Goal: Information Seeking & Learning: Understand process/instructions

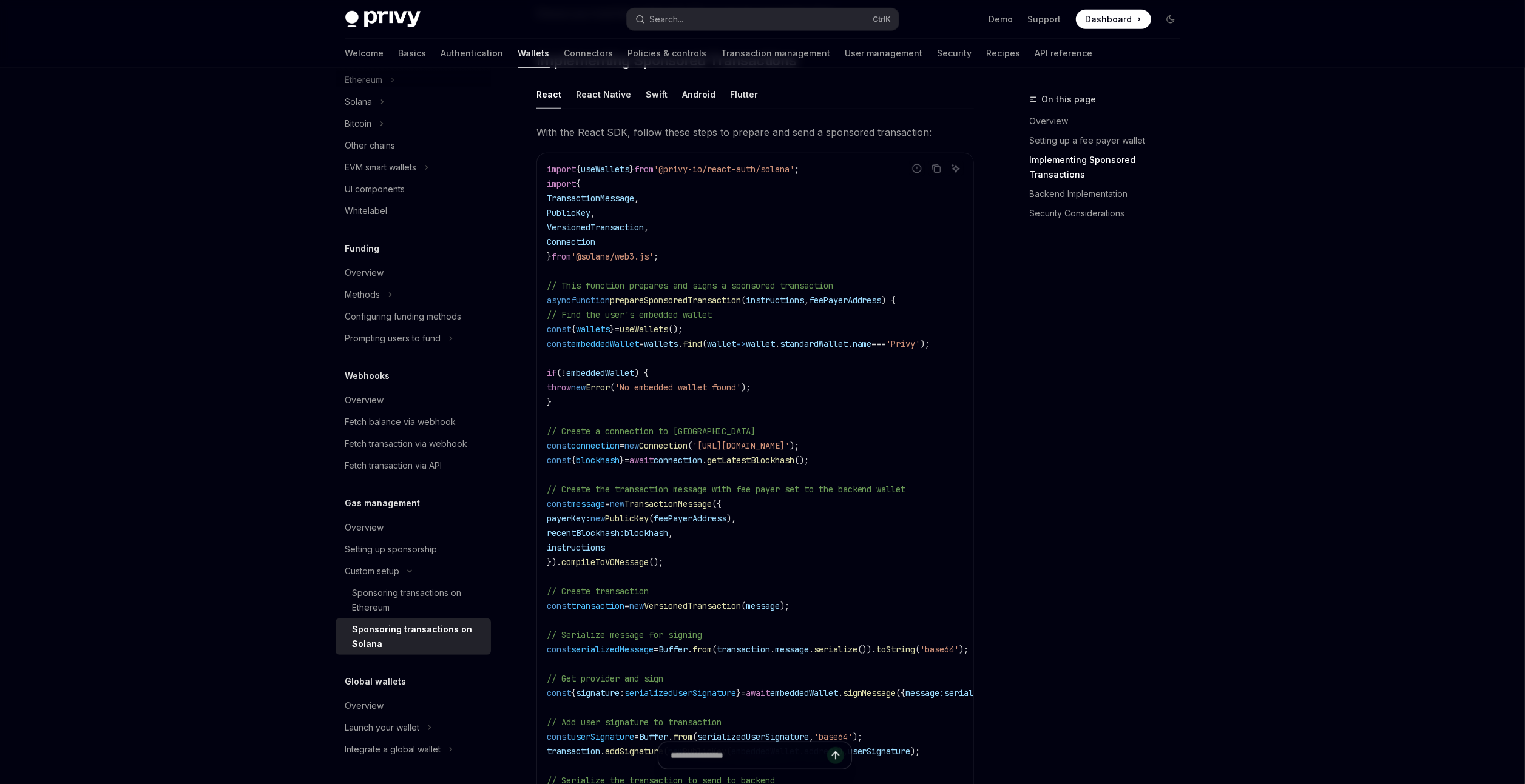
scroll to position [1019, 0]
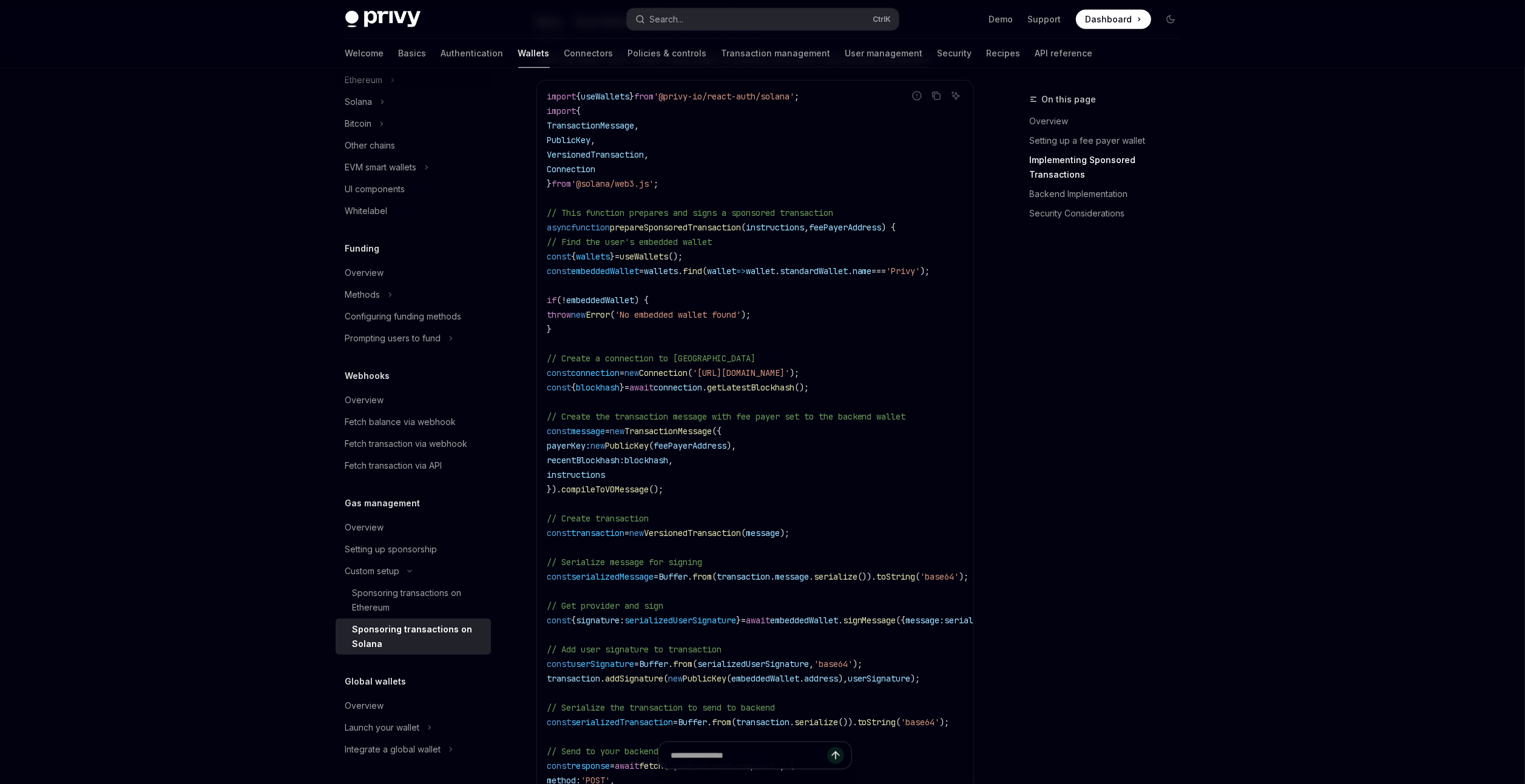
click at [712, 426] on span "TransactionMessage" at bounding box center [668, 431] width 88 height 11
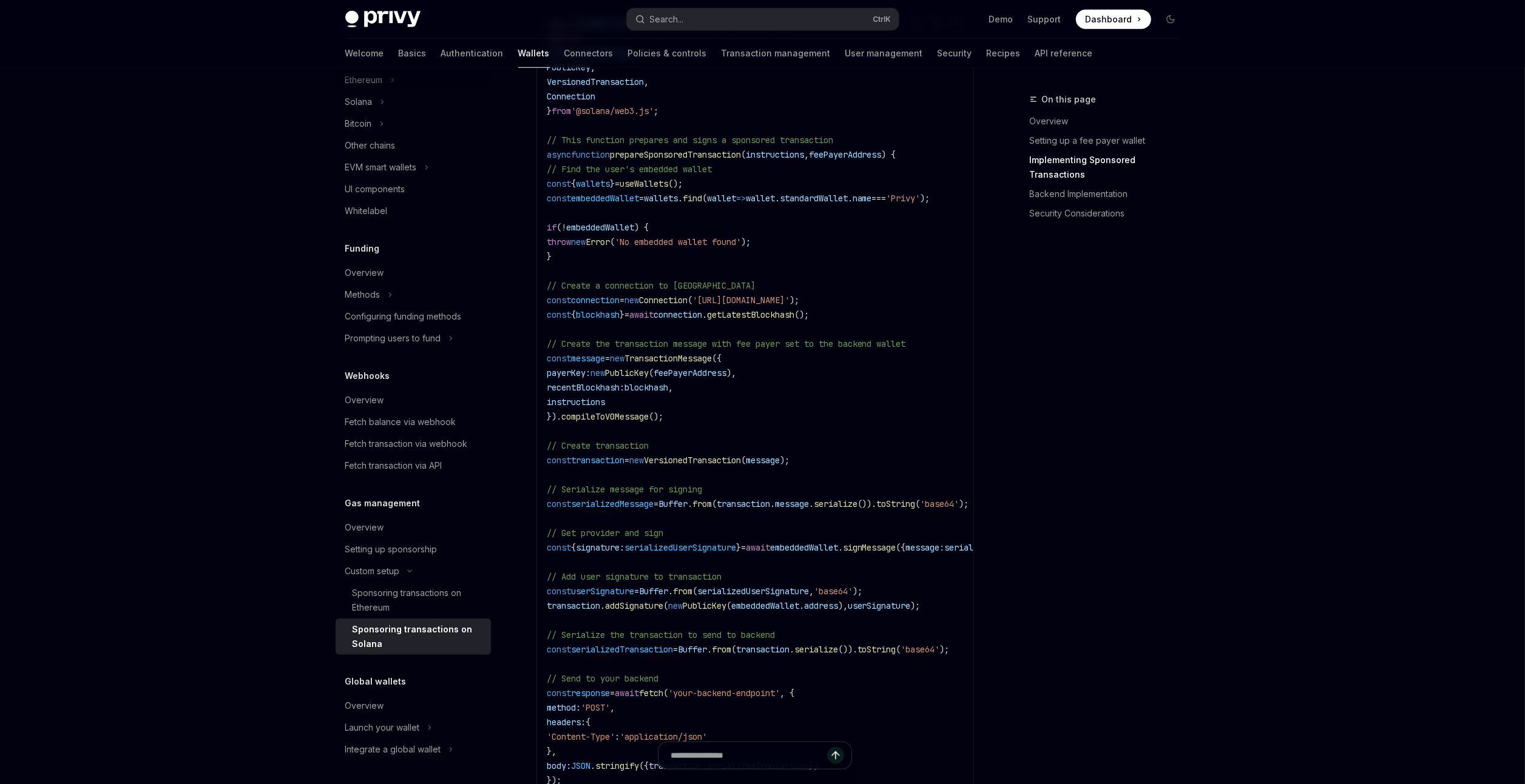
click at [723, 455] on span "VersionedTransaction" at bounding box center [692, 460] width 97 height 11
click at [839, 543] on span "embeddedWallet" at bounding box center [803, 548] width 68 height 11
click at [896, 543] on span "signMessage" at bounding box center [869, 548] width 53 height 11
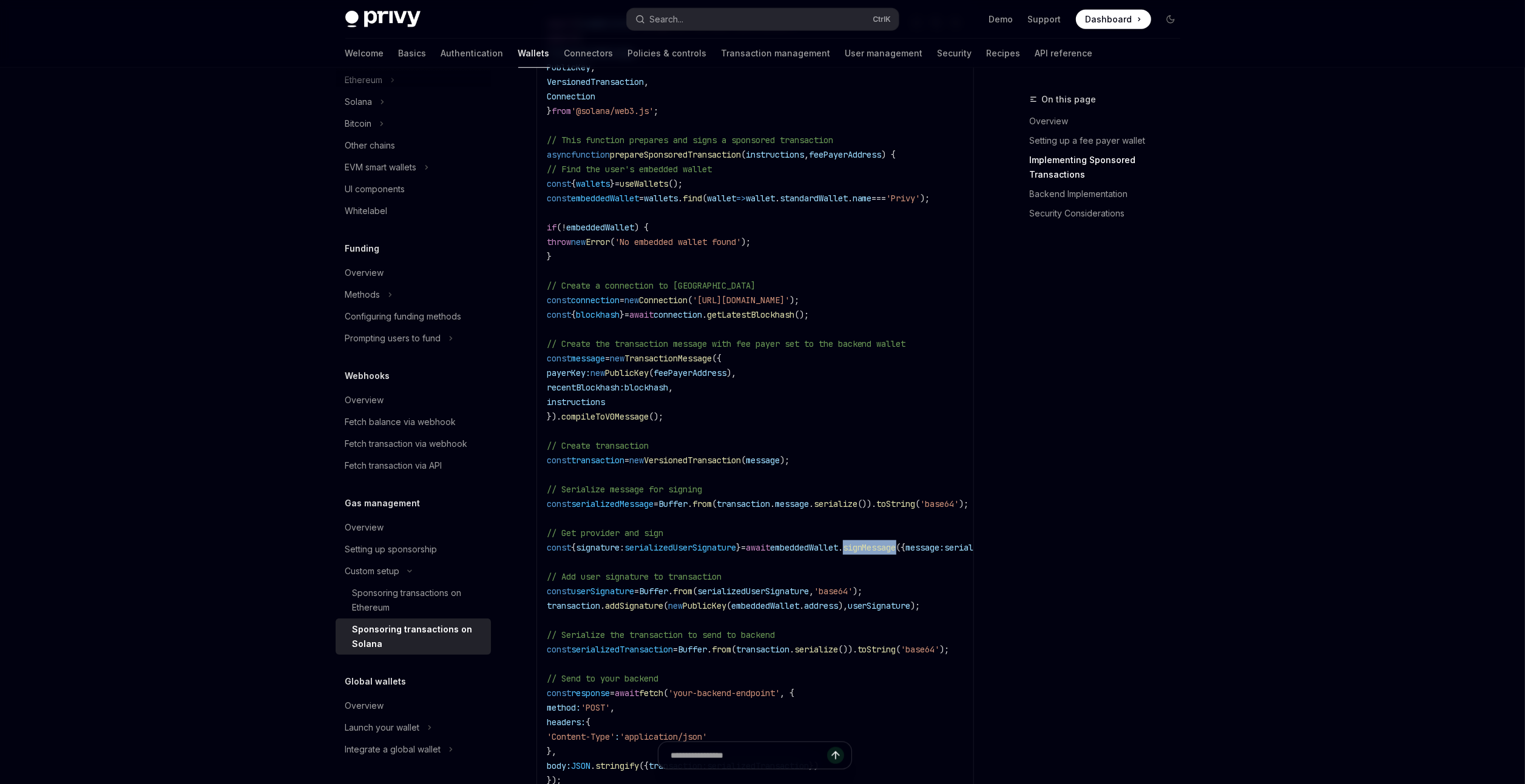
click at [896, 543] on span "signMessage" at bounding box center [869, 548] width 53 height 11
click at [727, 455] on span "VersionedTransaction" at bounding box center [692, 460] width 97 height 11
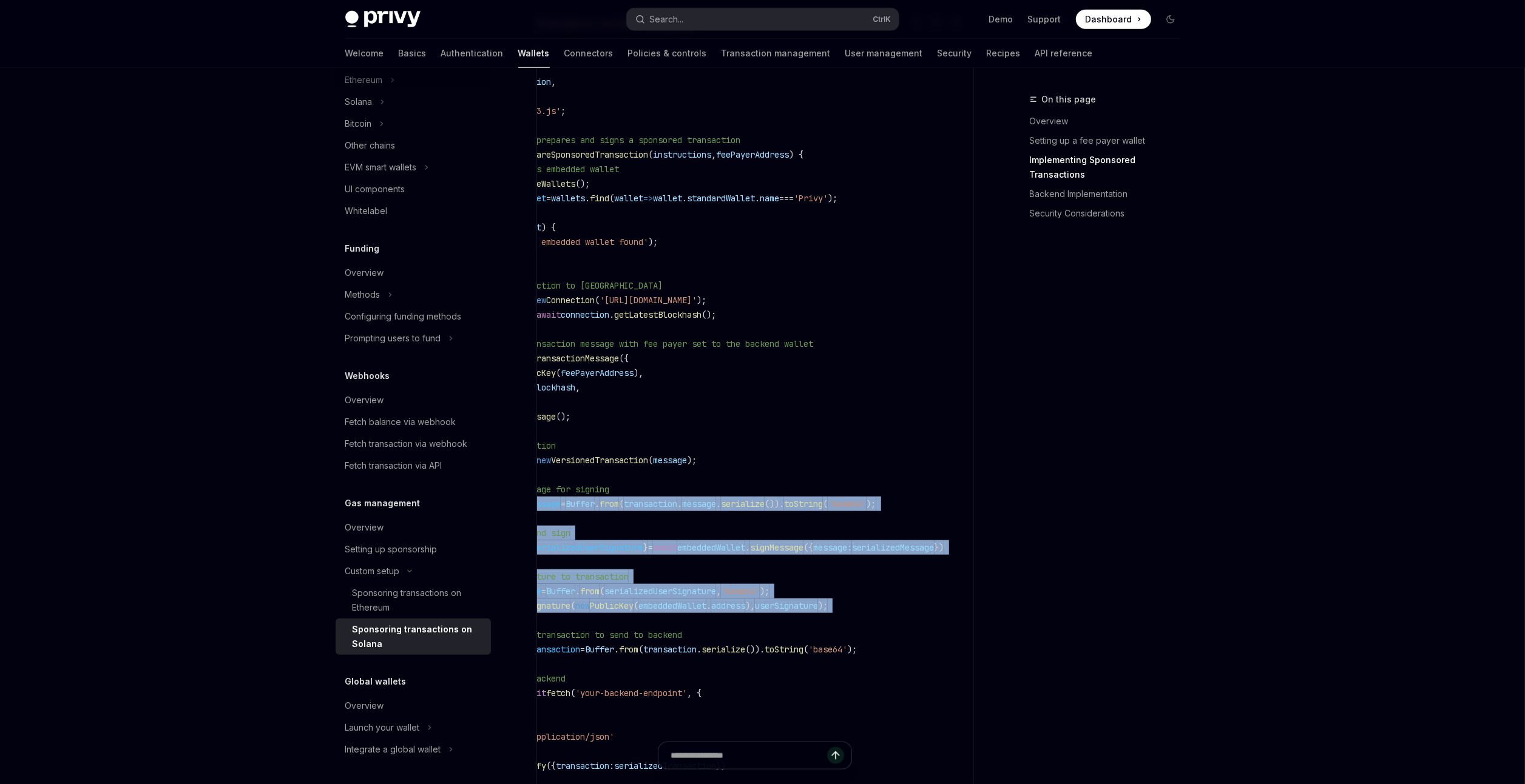
scroll to position [0, 158]
drag, startPoint x: 553, startPoint y: 492, endPoint x: 820, endPoint y: 597, distance: 286.9
click at [820, 597] on code "import { useWallets } from '@privy-io/react-auth/solana' ; import { Transaction…" at bounding box center [713, 431] width 520 height 830
copy code "const serializedMessage = Buffer . from ( transaction . message . serialize ())…"
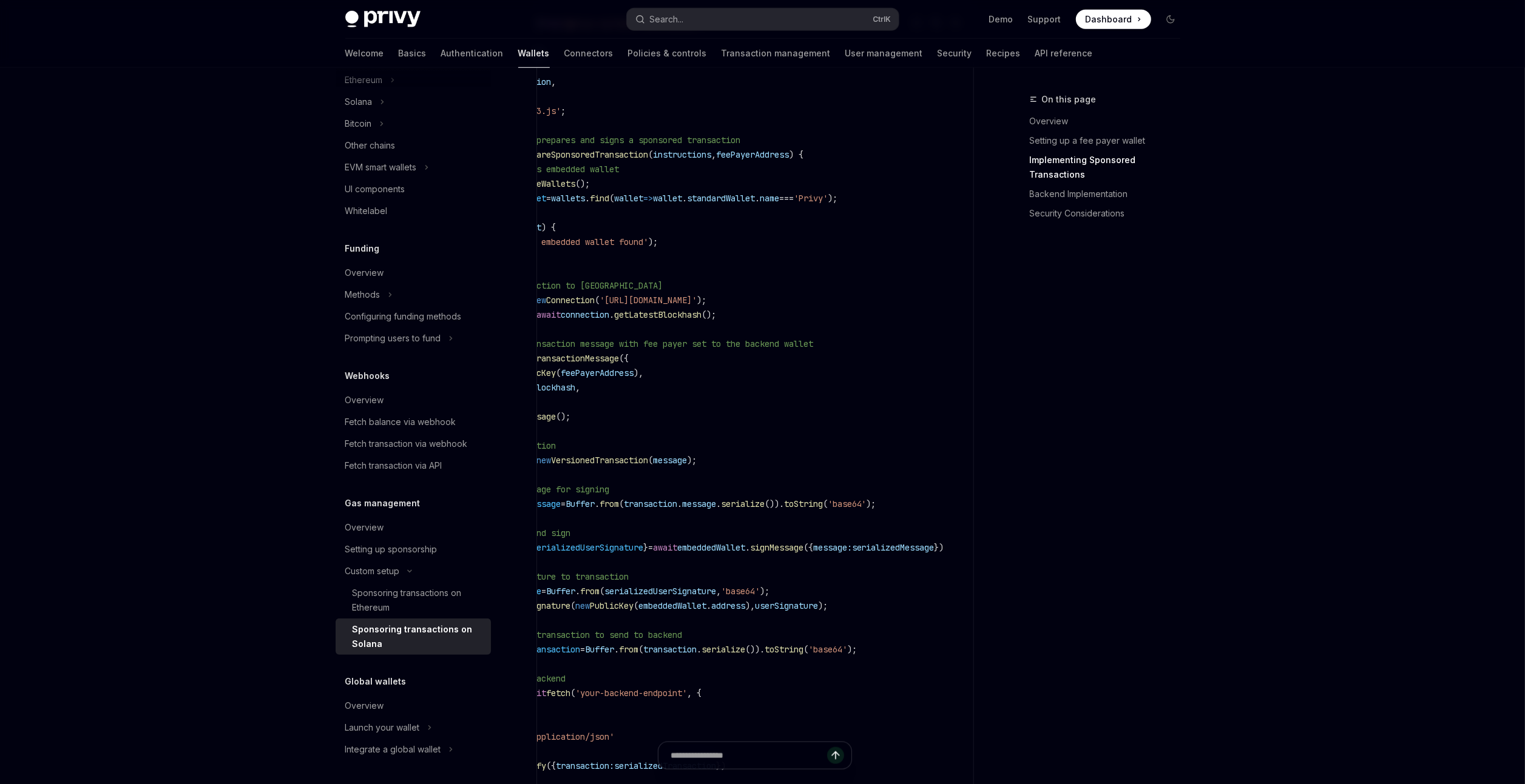
click at [607, 628] on code "import { useWallets } from '@privy-io/react-auth/solana' ; import { Transaction…" at bounding box center [713, 431] width 520 height 830
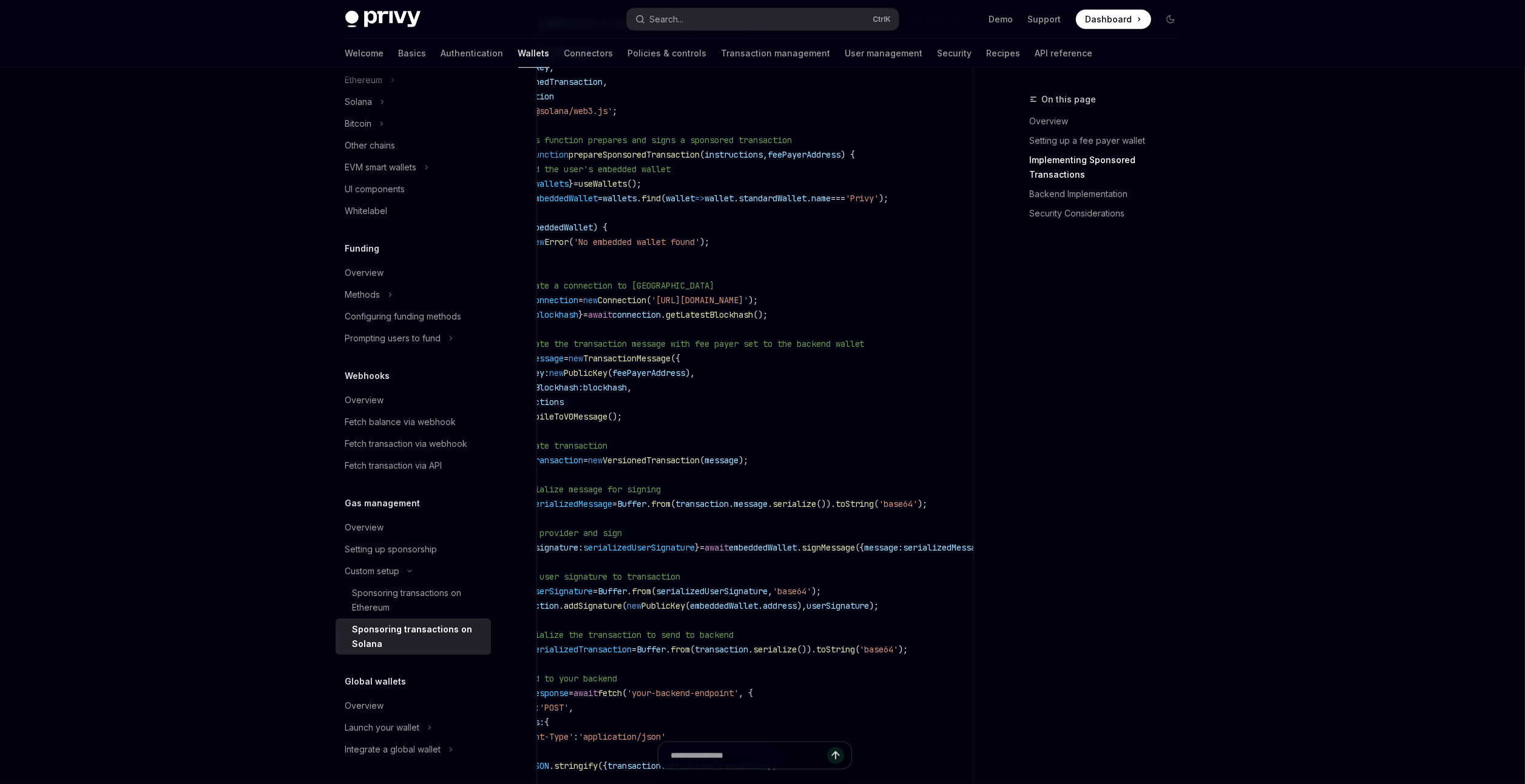
scroll to position [0, 0]
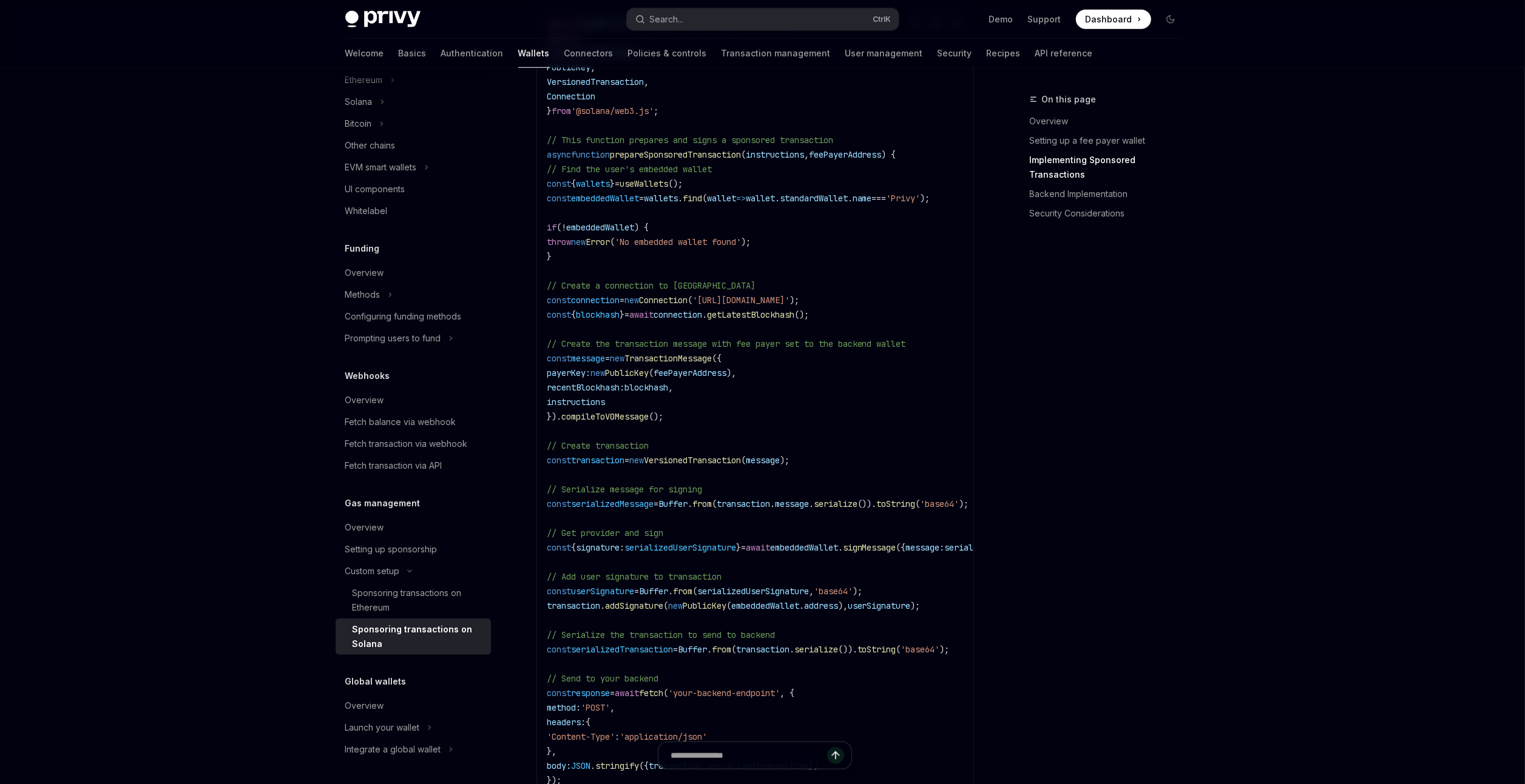
drag, startPoint x: 683, startPoint y: 568, endPoint x: 536, endPoint y: 565, distance: 147.0
click at [537, 565] on div "import { useWallets } from '@privy-io/react-auth/solana' ; import { Transaction…" at bounding box center [755, 431] width 436 height 847
drag, startPoint x: 726, startPoint y: 491, endPoint x: 857, endPoint y: 489, distance: 131.0
click at [857, 499] on span "const serializedMessage = Buffer . from ( transaction . message . serialize ())…" at bounding box center [759, 504] width 423 height 11
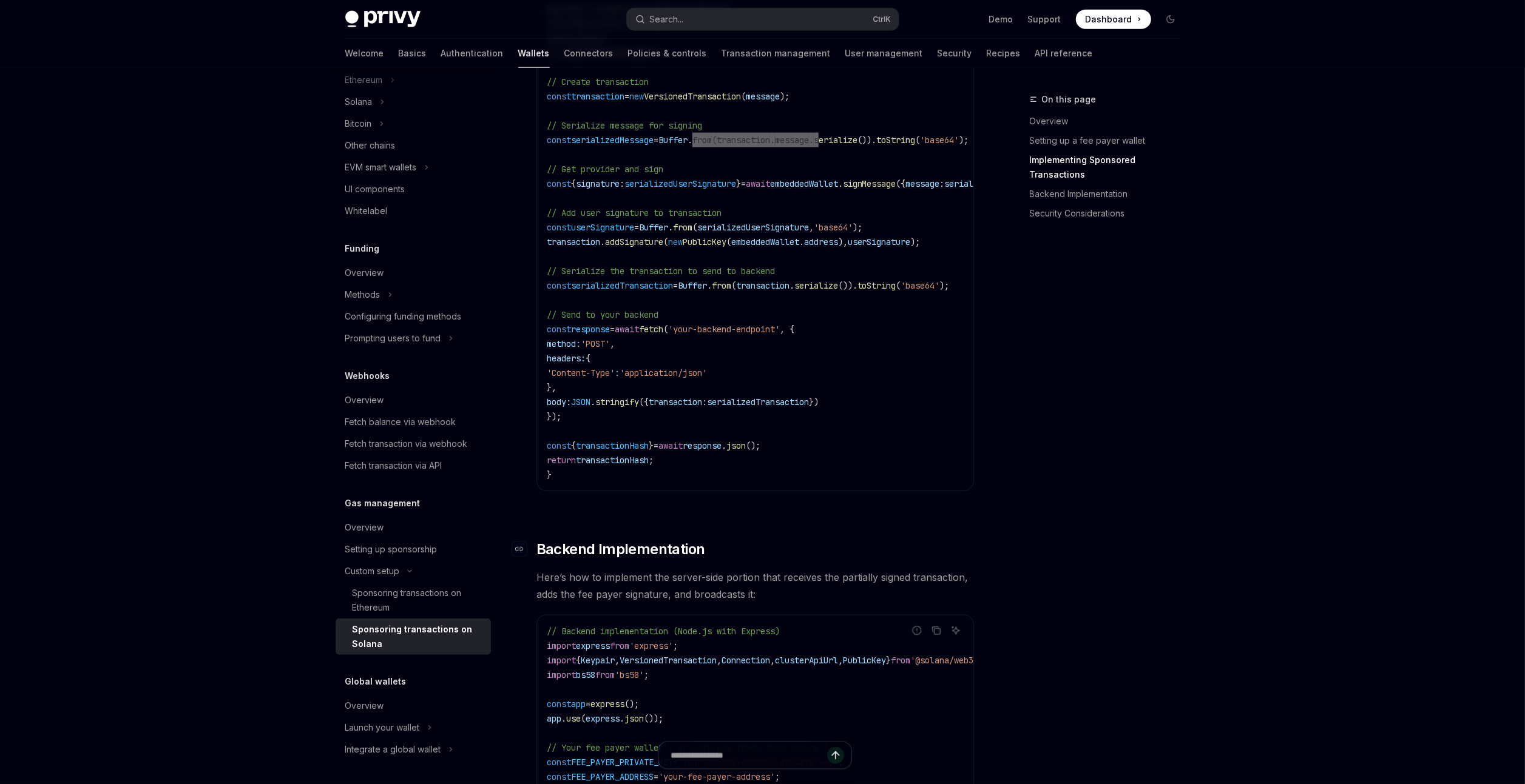
scroll to position [1237, 0]
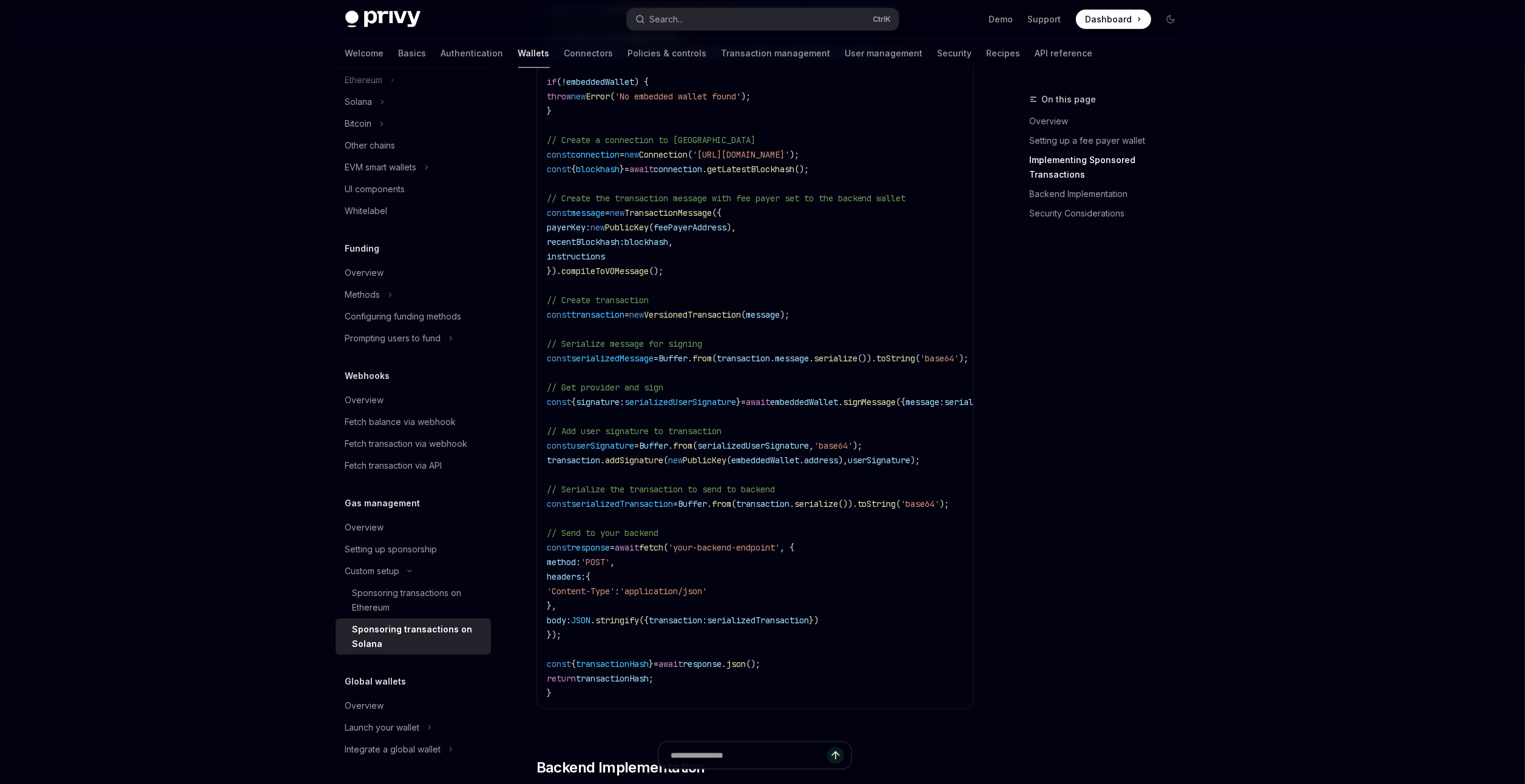
click at [768, 455] on span "embeddedWallet" at bounding box center [765, 460] width 68 height 11
click at [839, 455] on span "address" at bounding box center [821, 460] width 34 height 11
click at [641, 455] on span "addSignature" at bounding box center [634, 460] width 58 height 11
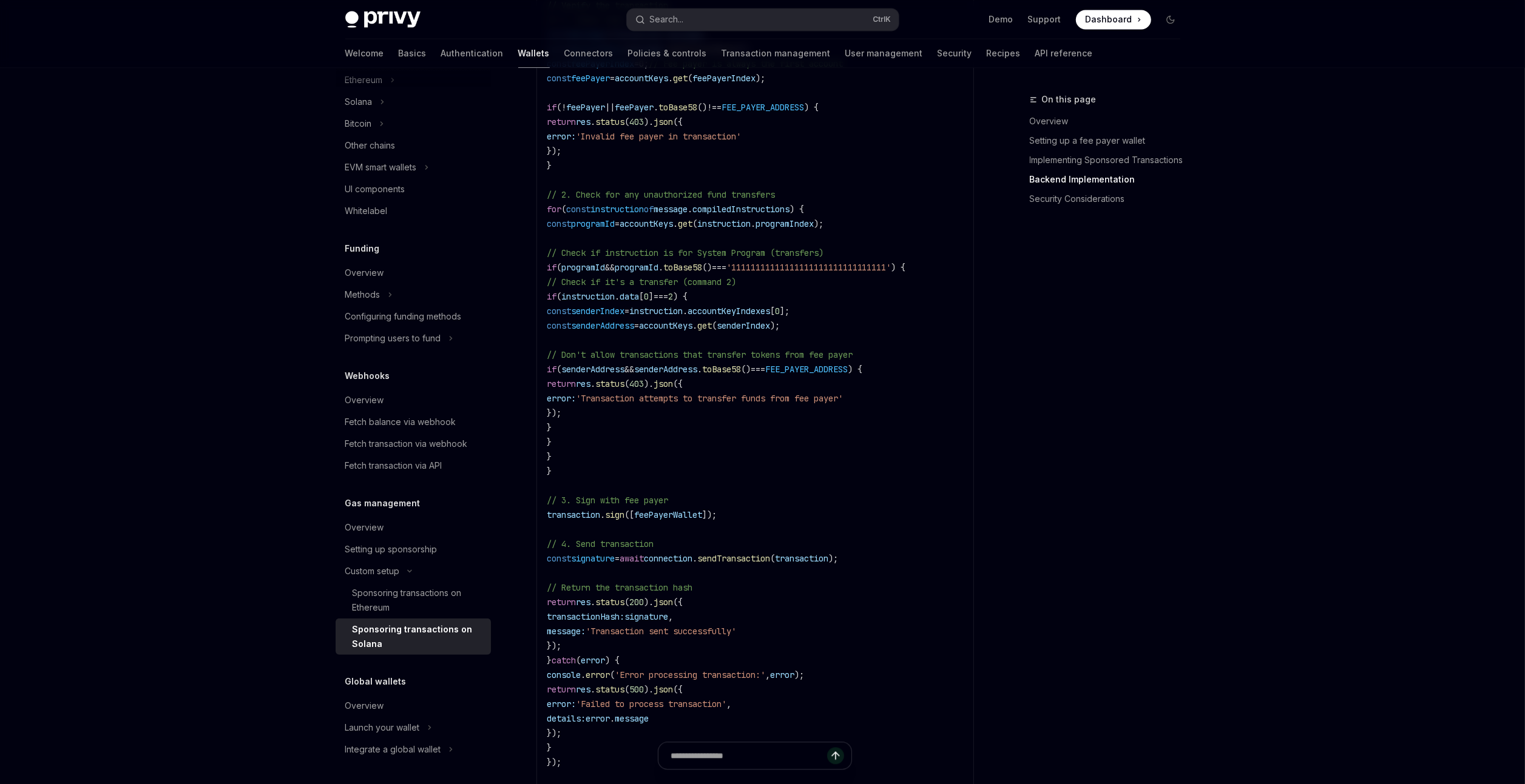
scroll to position [2111, 0]
